Goal: Information Seeking & Learning: Learn about a topic

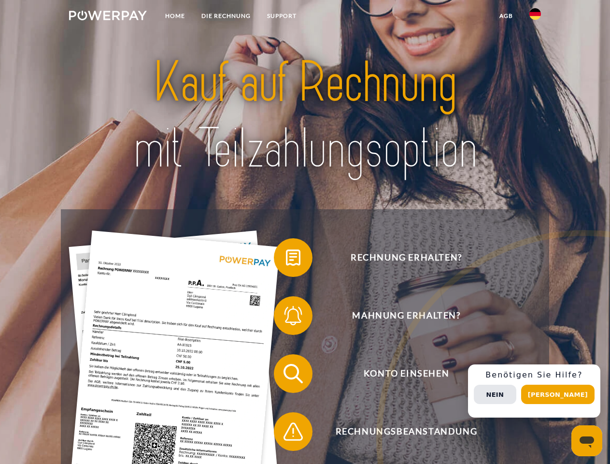
click at [108, 17] on img at bounding box center [108, 16] width 78 height 10
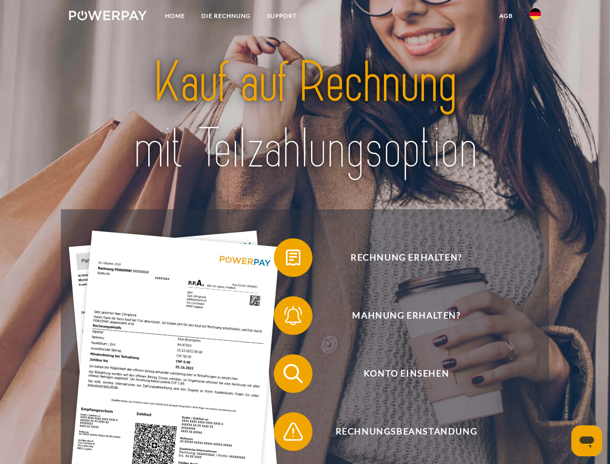
click at [535, 17] on img at bounding box center [535, 14] width 12 height 12
click at [506, 16] on link "agb" at bounding box center [506, 15] width 30 height 17
click at [286, 259] on span at bounding box center [279, 257] width 48 height 48
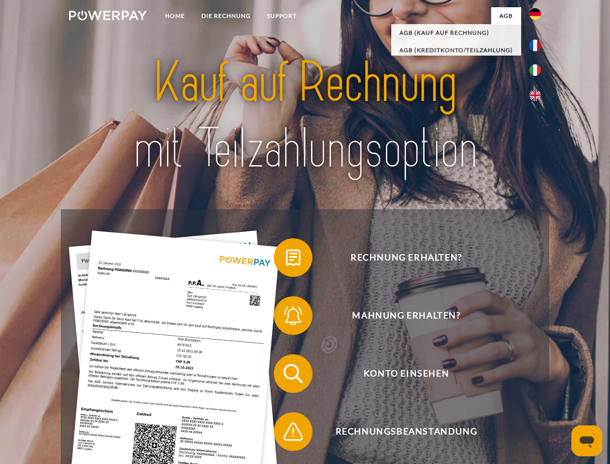
click at [286, 317] on span at bounding box center [279, 315] width 48 height 48
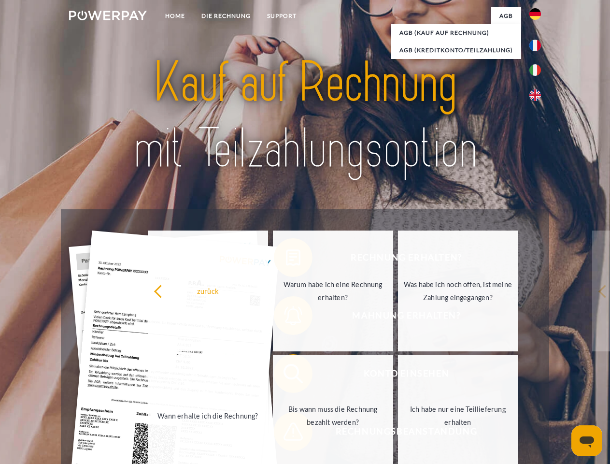
click at [286, 375] on link "Bis wann muss die Rechnung bezahlt werden?" at bounding box center [333, 415] width 120 height 121
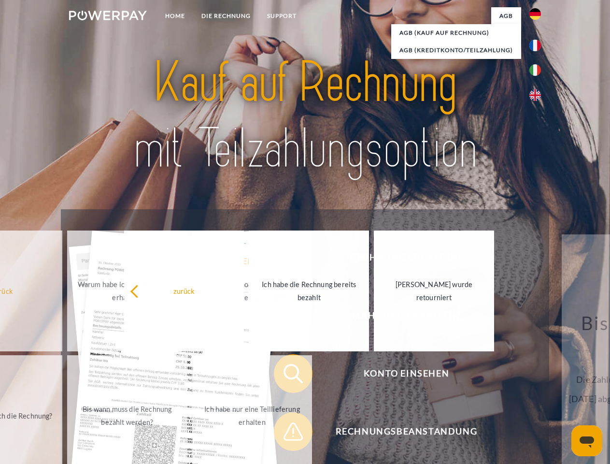
click at [286, 433] on span at bounding box center [279, 431] width 48 height 48
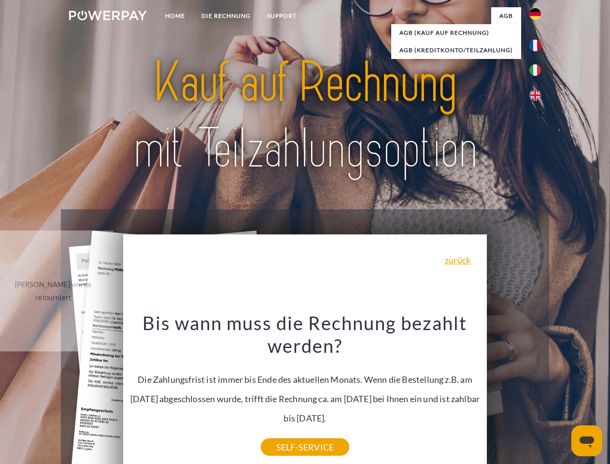
click at [538, 391] on div "Rechnung erhalten? Mahnung erhalten? Konto einsehen" at bounding box center [305, 402] width 488 height 386
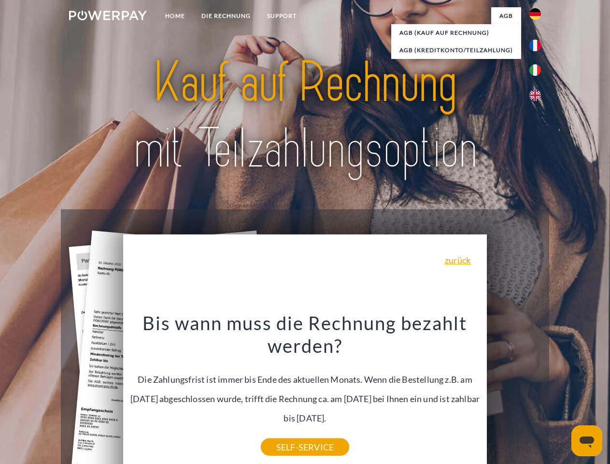
click at [514, 393] on span "Konto einsehen" at bounding box center [406, 373] width 237 height 39
click at [561, 394] on header "Home DIE RECHNUNG SUPPORT" at bounding box center [305, 333] width 610 height 667
